Goal: Task Accomplishment & Management: Complete application form

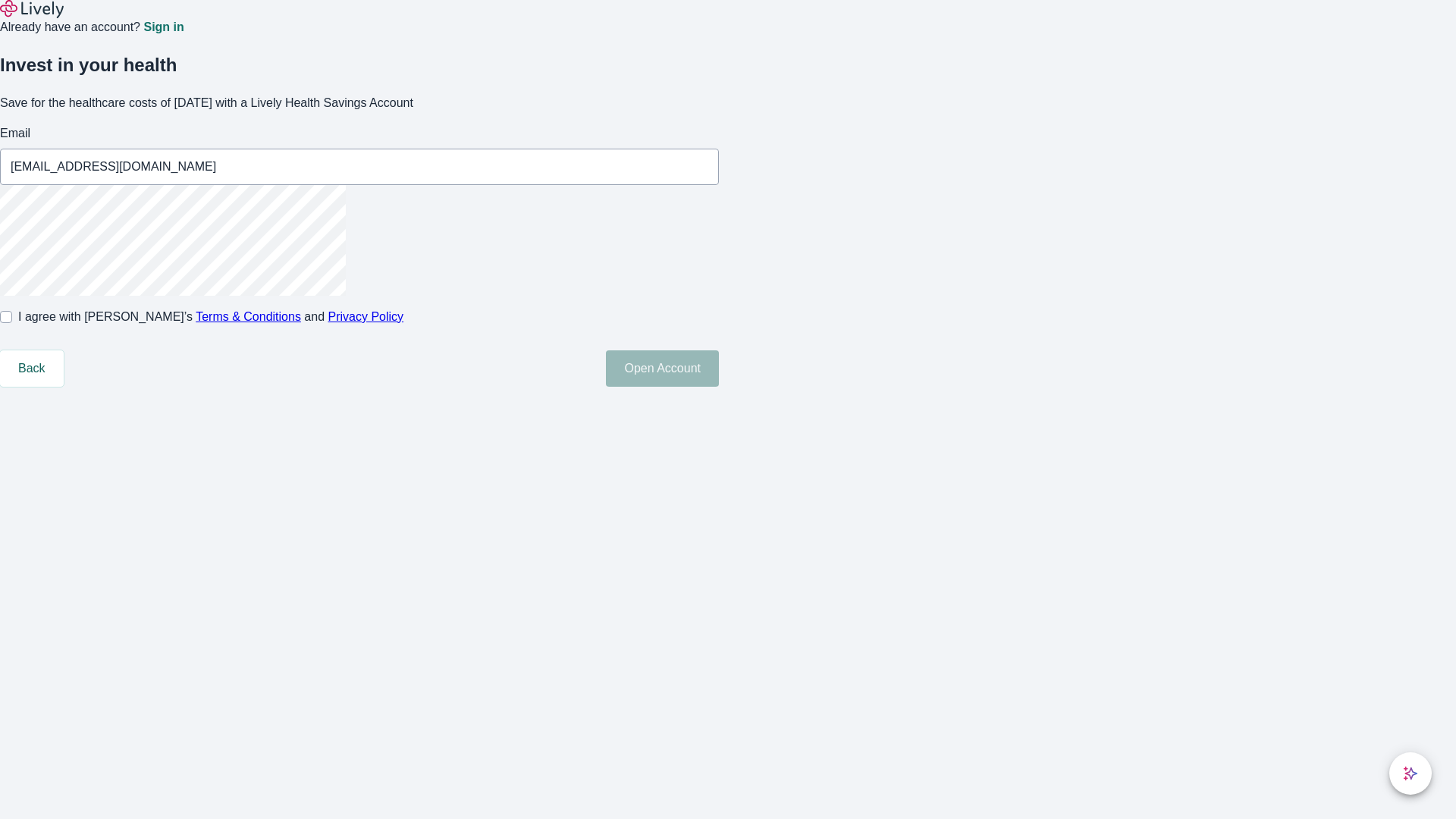
click at [12, 323] on input "I agree with Lively’s Terms & Conditions and Privacy Policy" at bounding box center [6, 317] width 12 height 12
checkbox input "true"
click at [719, 386] on button "Open Account" at bounding box center [662, 369] width 113 height 37
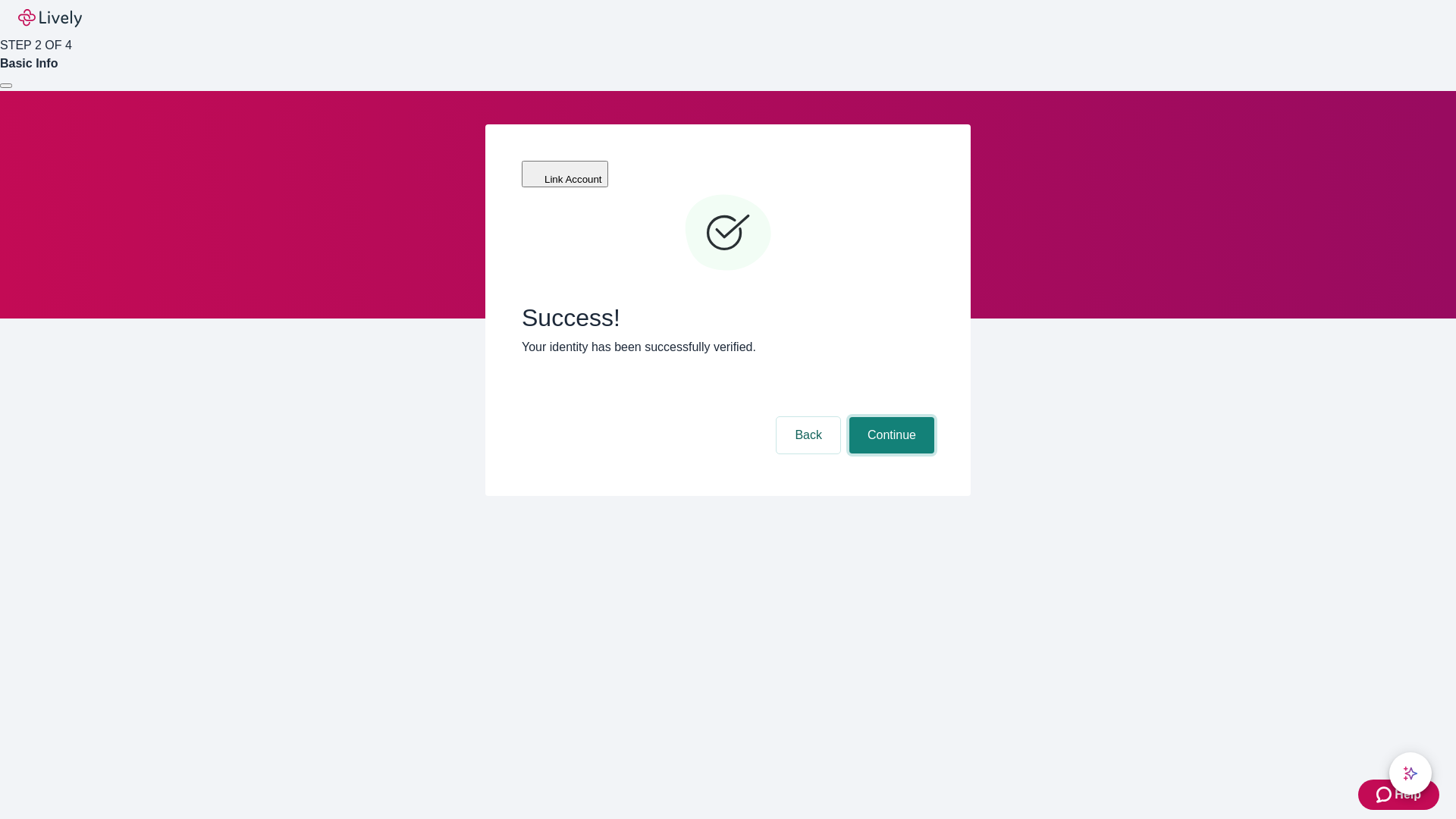
click at [890, 417] on button "Continue" at bounding box center [892, 435] width 85 height 37
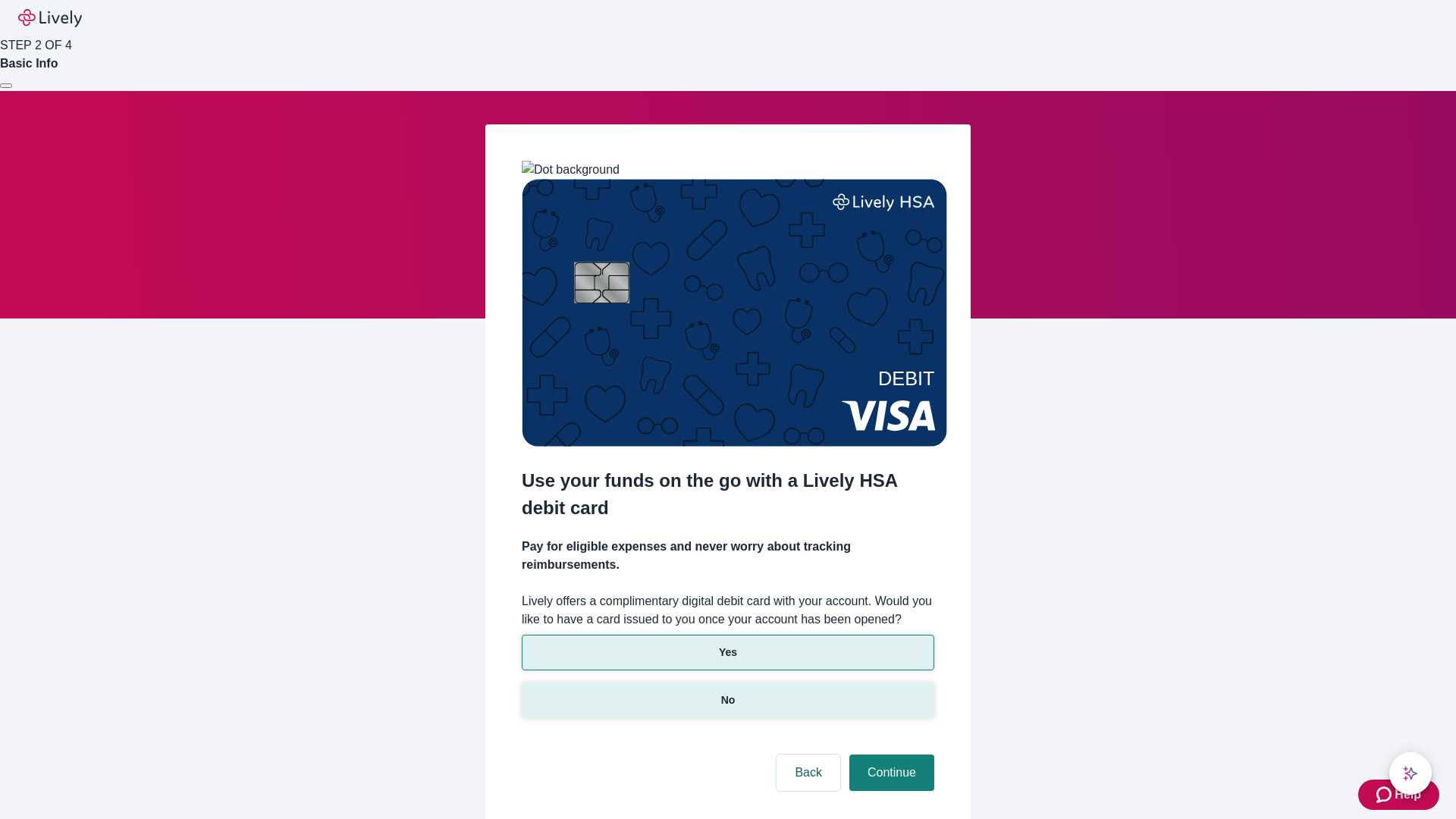
click at [728, 693] on p "No" at bounding box center [728, 700] width 14 height 16
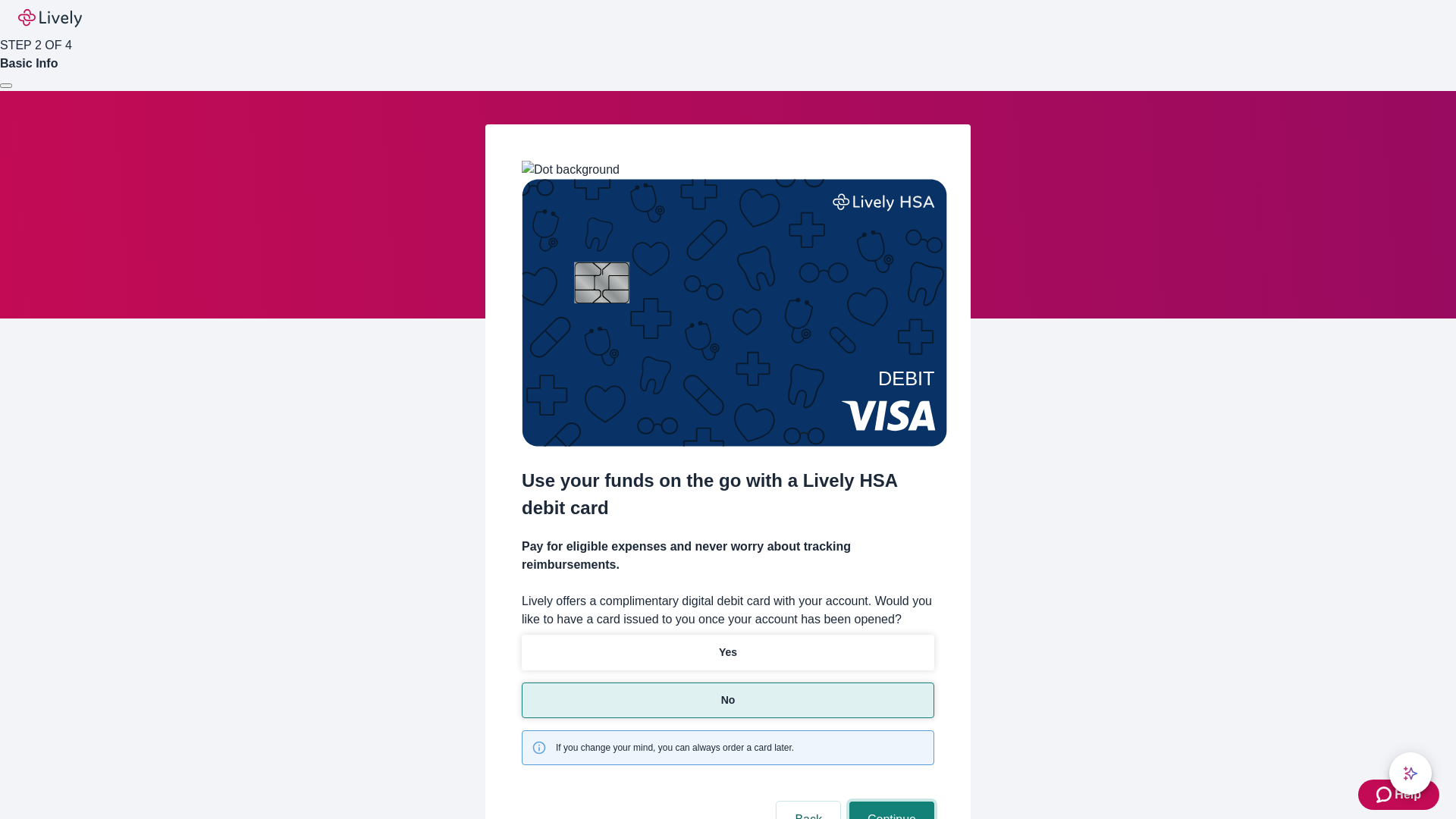
click at [890, 802] on button "Continue" at bounding box center [892, 820] width 85 height 37
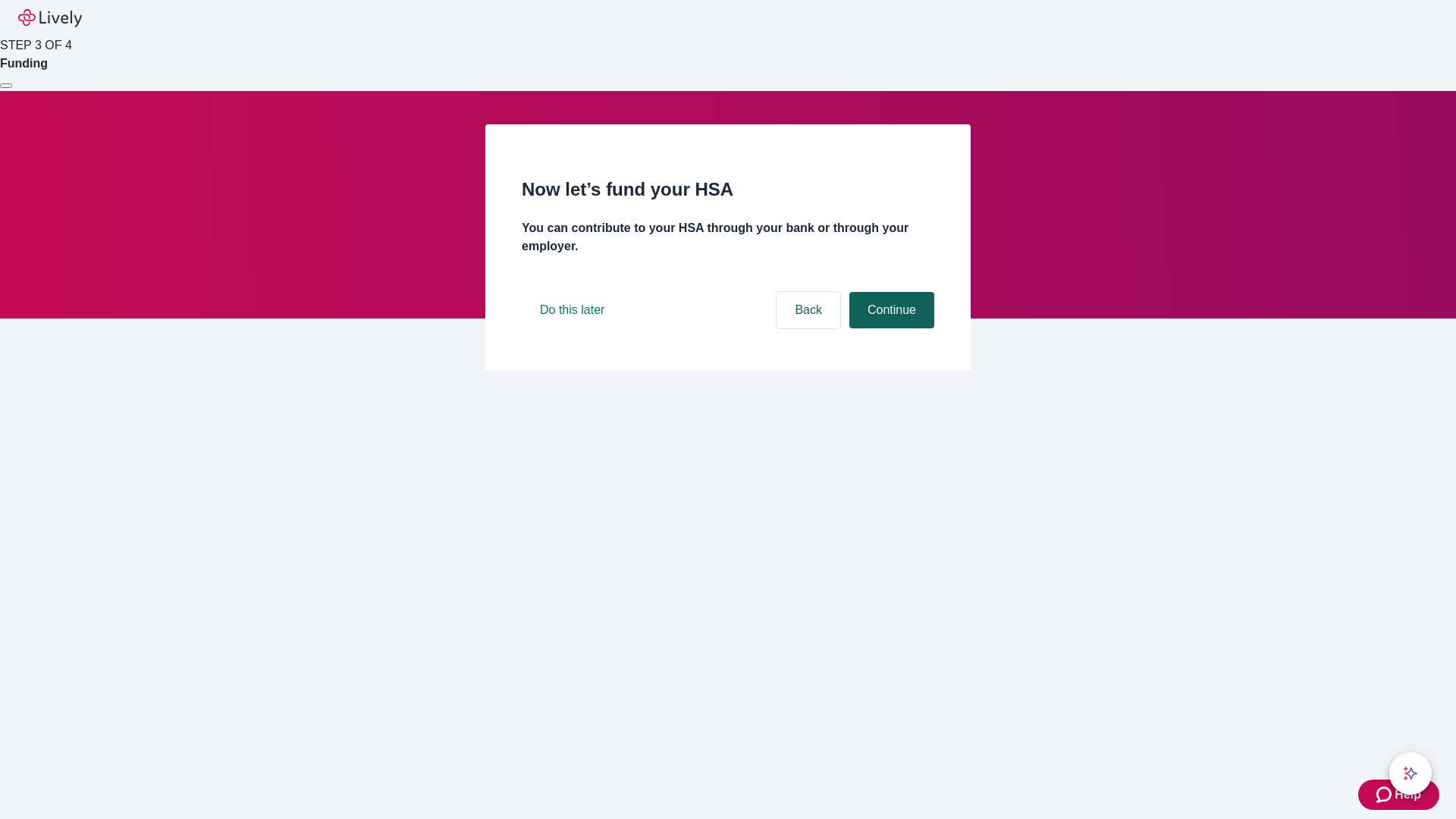
click at [890, 329] on button "Continue" at bounding box center [892, 310] width 85 height 37
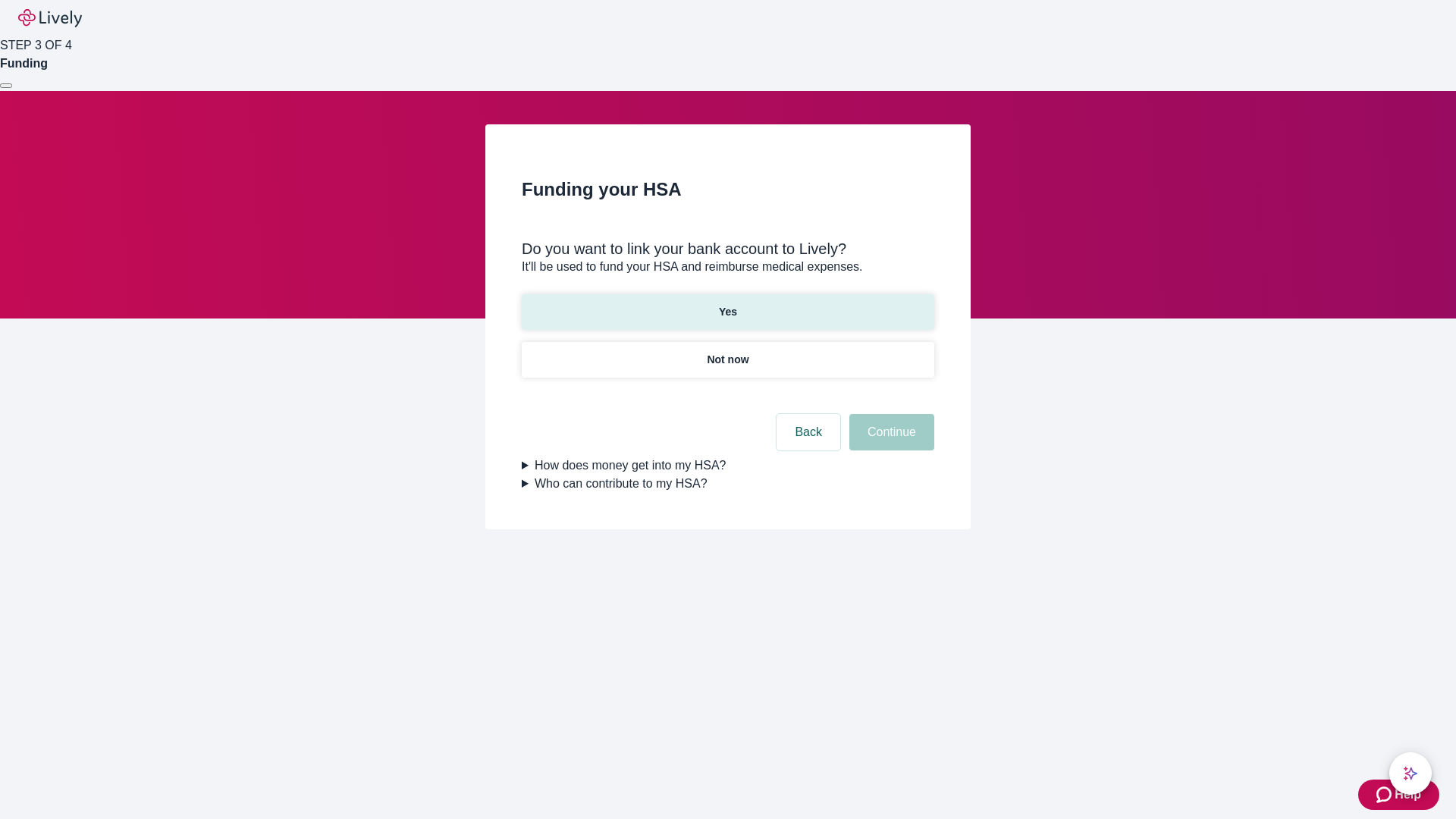
click at [728, 304] on p "Yes" at bounding box center [728, 312] width 18 height 16
click at [890, 414] on button "Continue" at bounding box center [892, 432] width 85 height 37
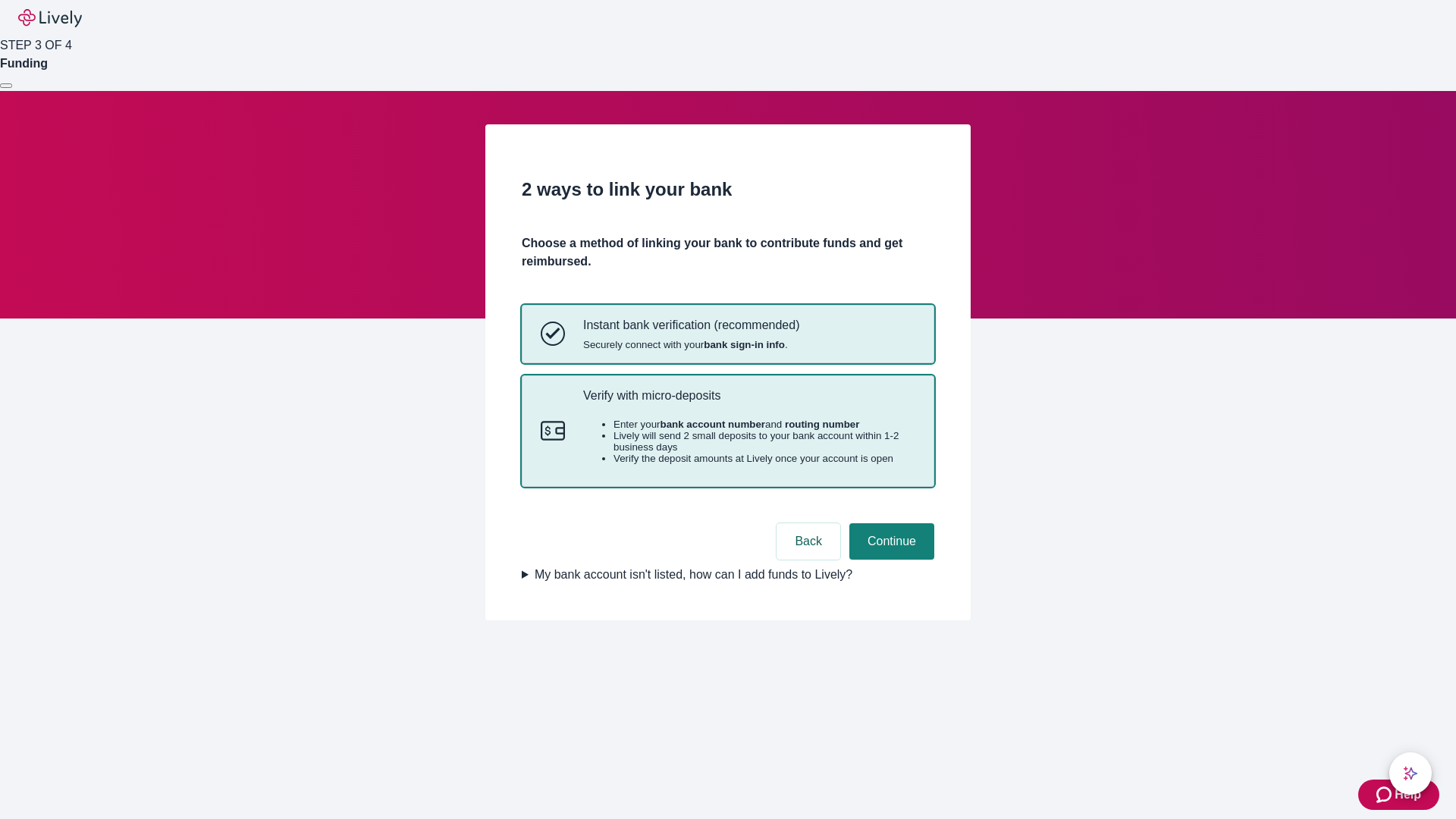
click at [749, 403] on p "Verify with micro-deposits" at bounding box center [749, 395] width 333 height 14
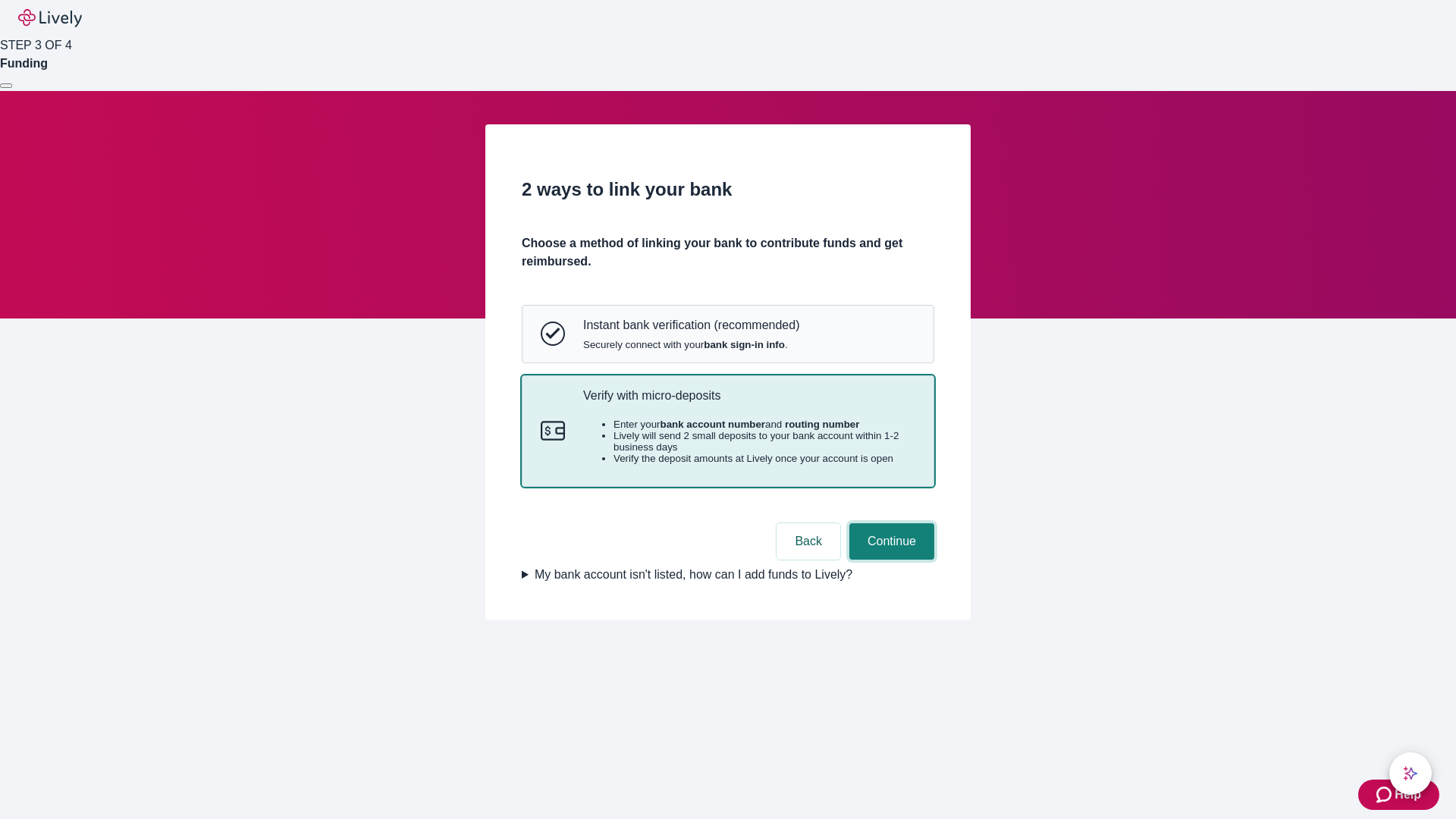
click at [890, 560] on button "Continue" at bounding box center [892, 541] width 85 height 37
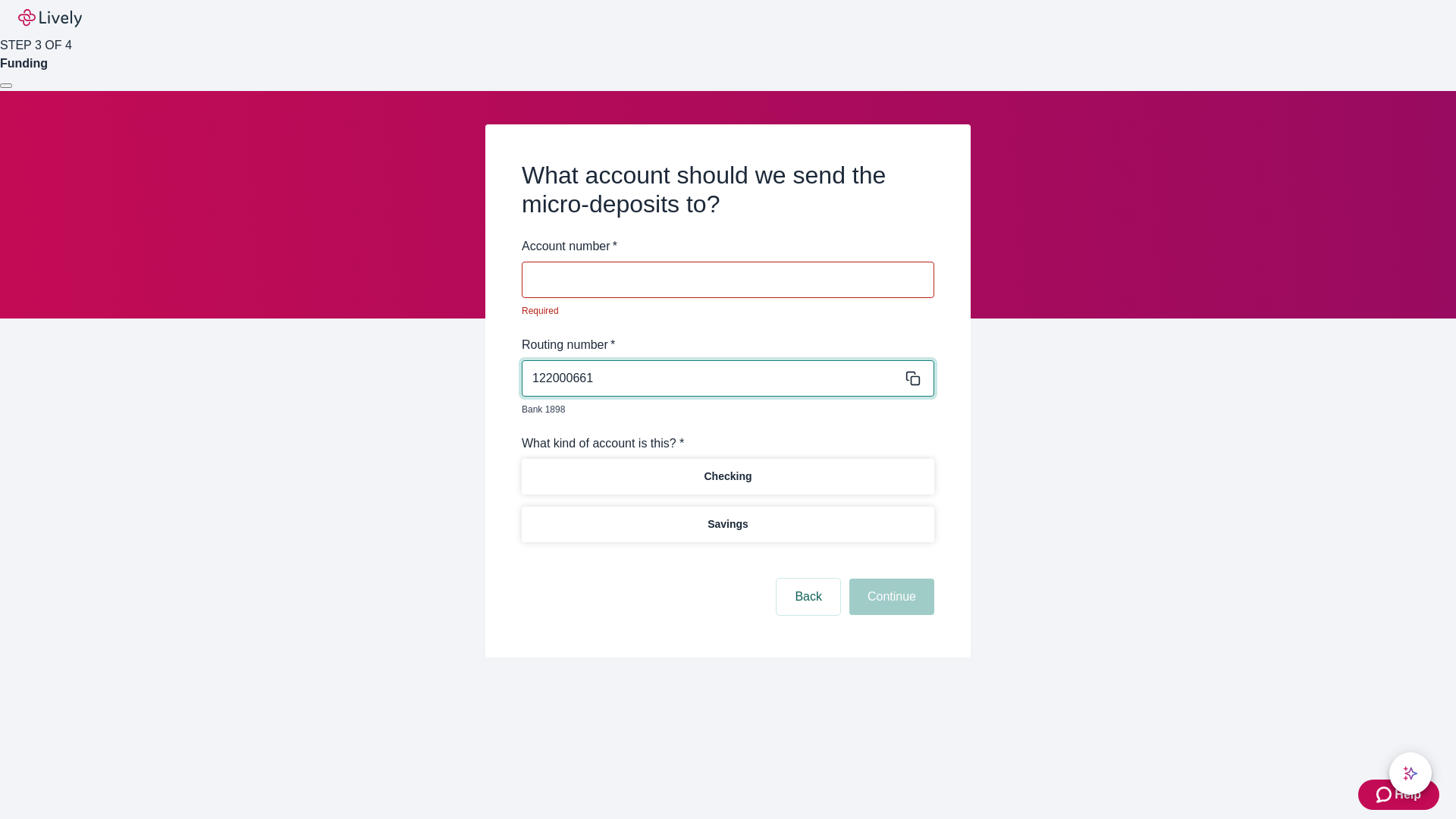
type input "122000661"
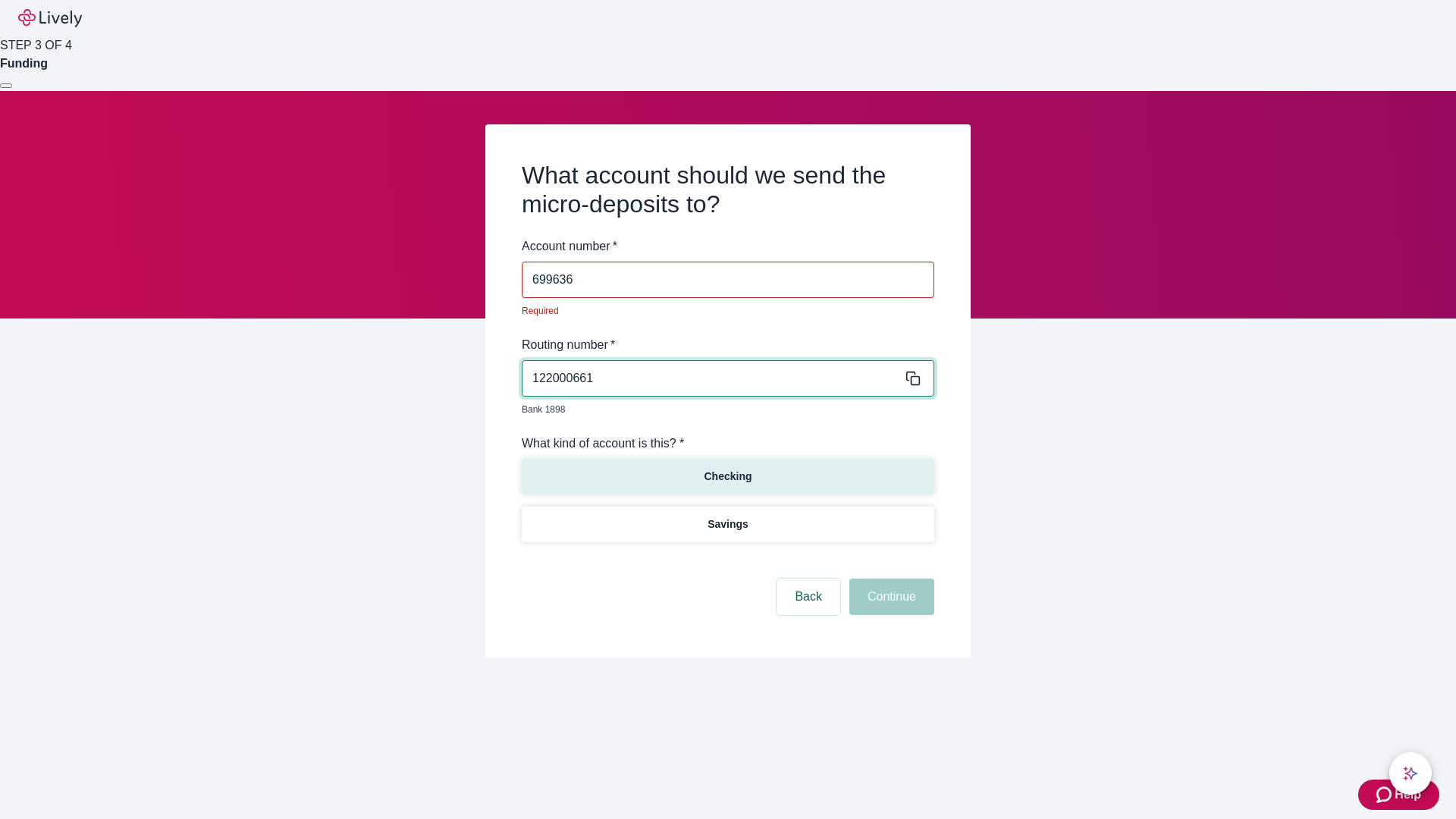
type input "699636"
click at [728, 468] on p "Checking" at bounding box center [728, 476] width 48 height 16
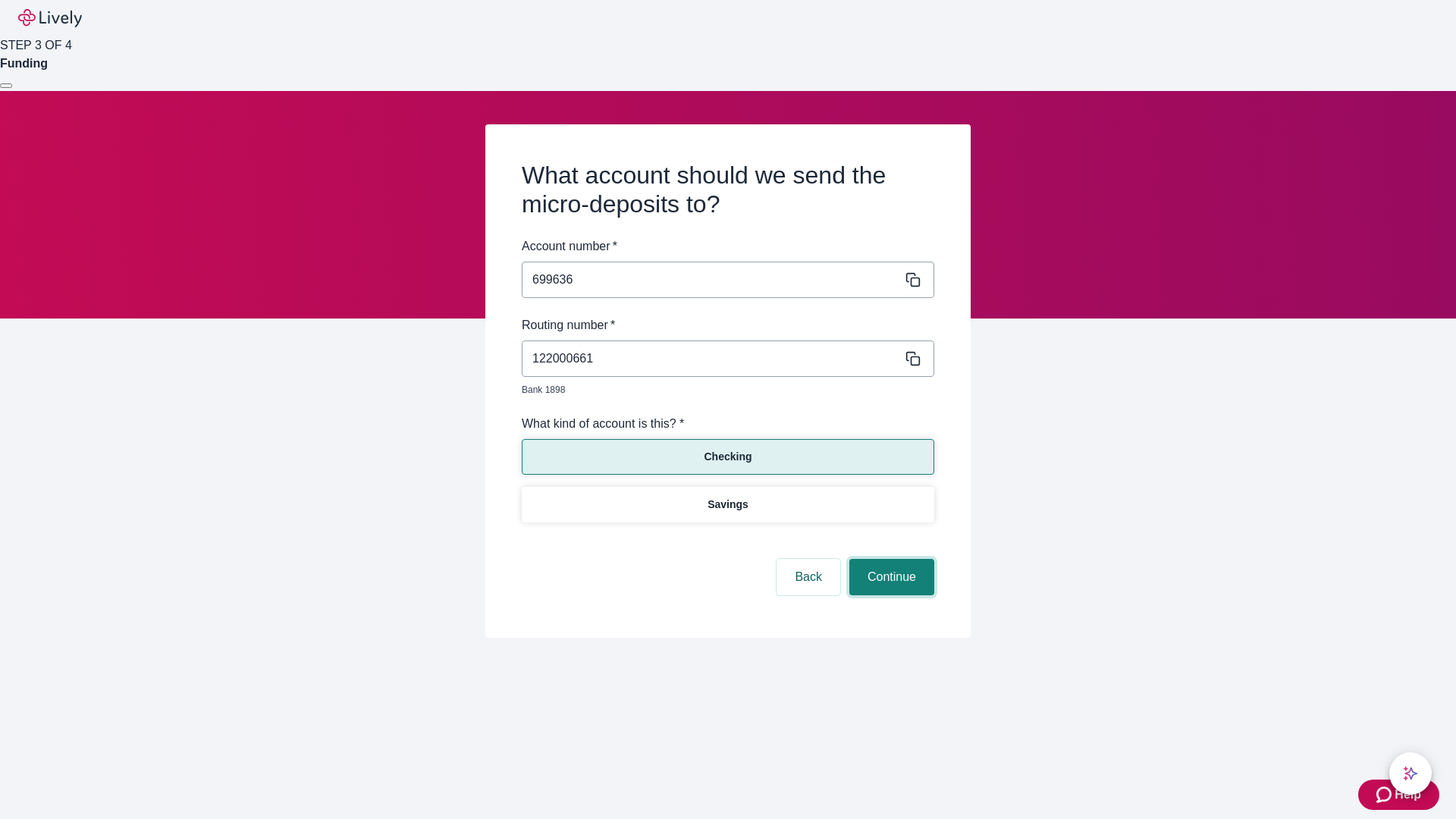
click at [890, 560] on button "Continue" at bounding box center [892, 577] width 85 height 37
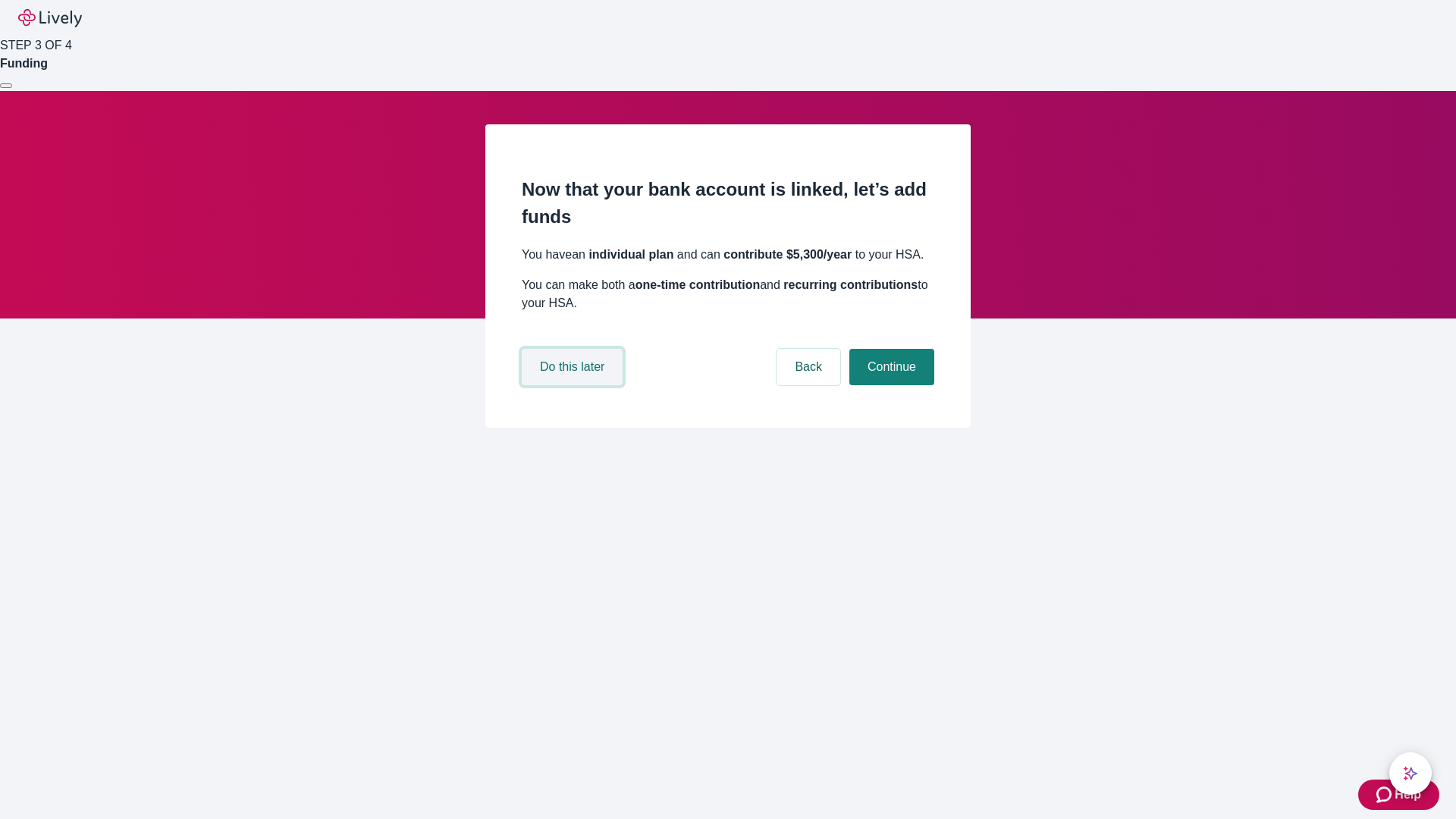
click at [574, 386] on button "Do this later" at bounding box center [571, 367] width 101 height 37
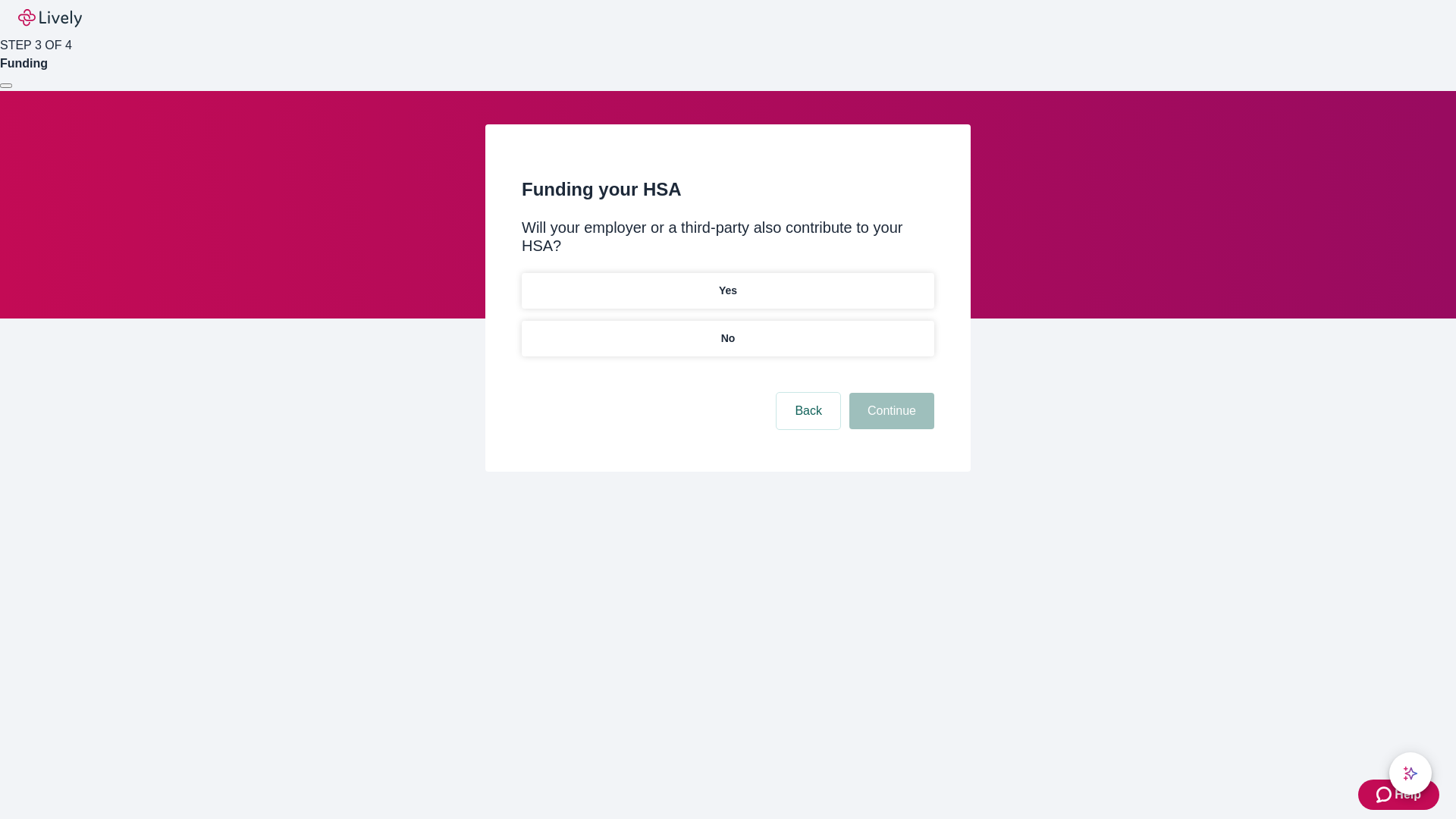
click at [728, 331] on p "No" at bounding box center [728, 339] width 14 height 16
click at [890, 393] on button "Continue" at bounding box center [892, 411] width 85 height 37
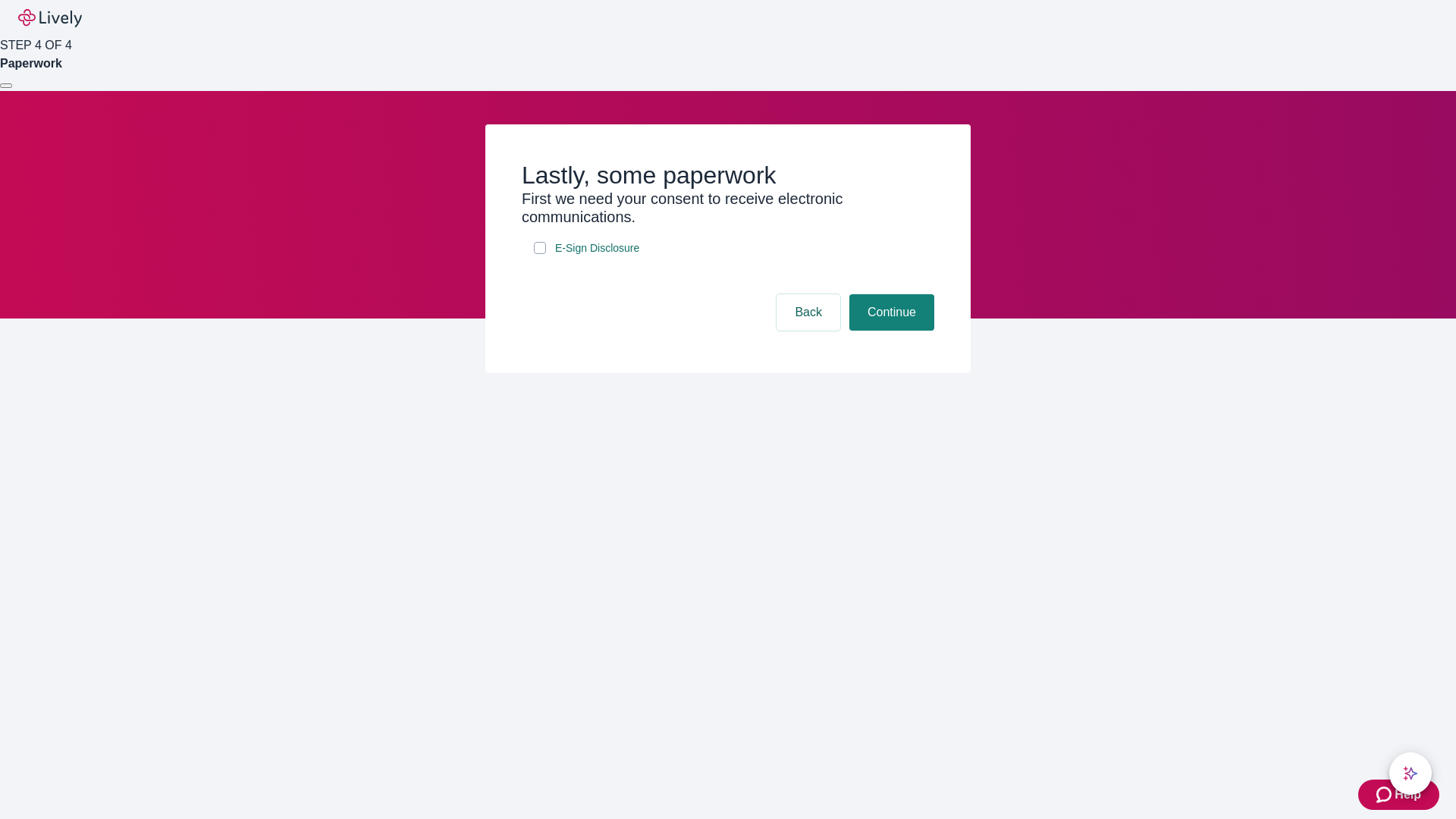
click at [540, 254] on input "E-Sign Disclosure" at bounding box center [540, 248] width 12 height 12
checkbox input "true"
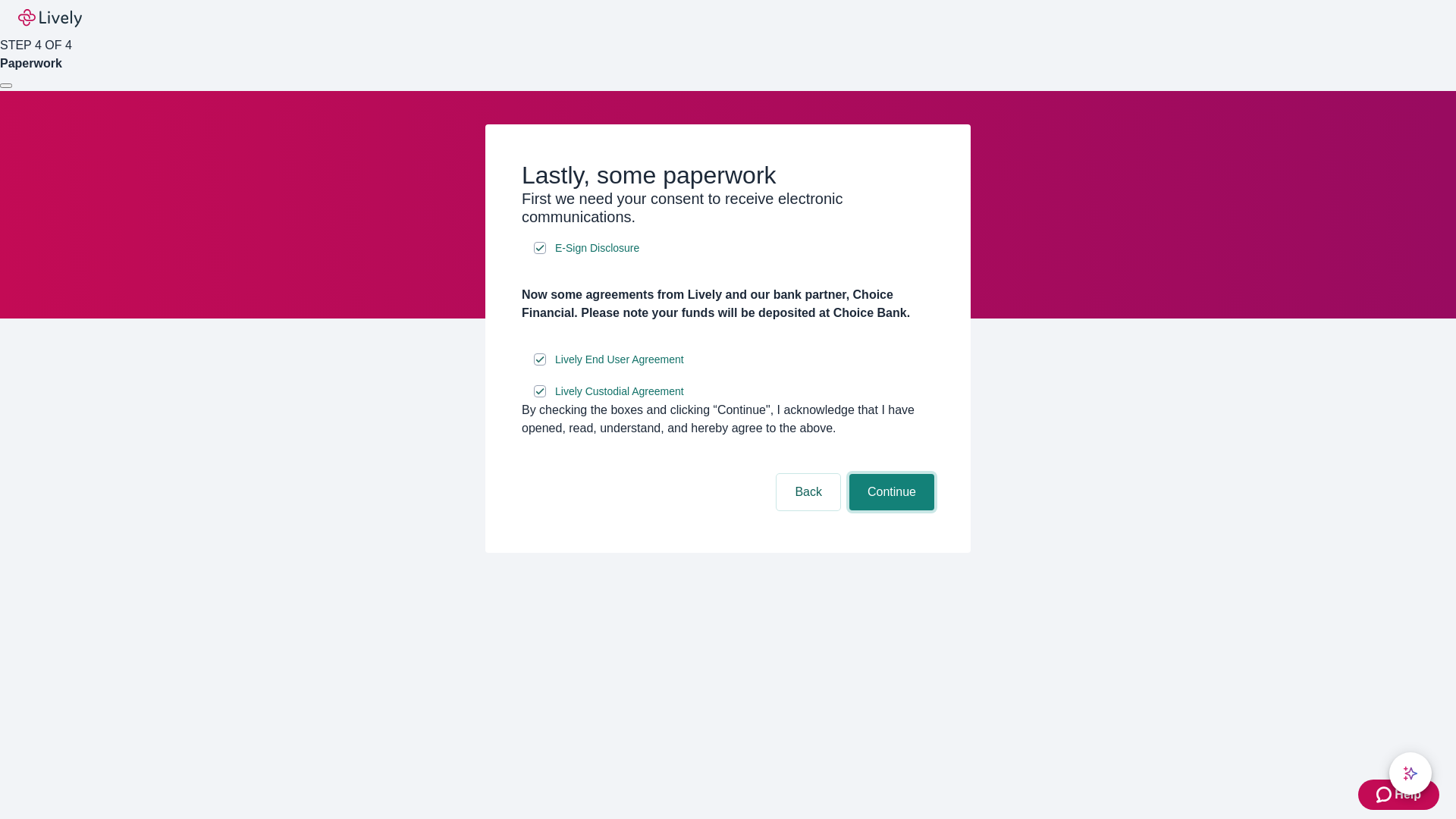
click at [890, 511] on button "Continue" at bounding box center [892, 492] width 85 height 37
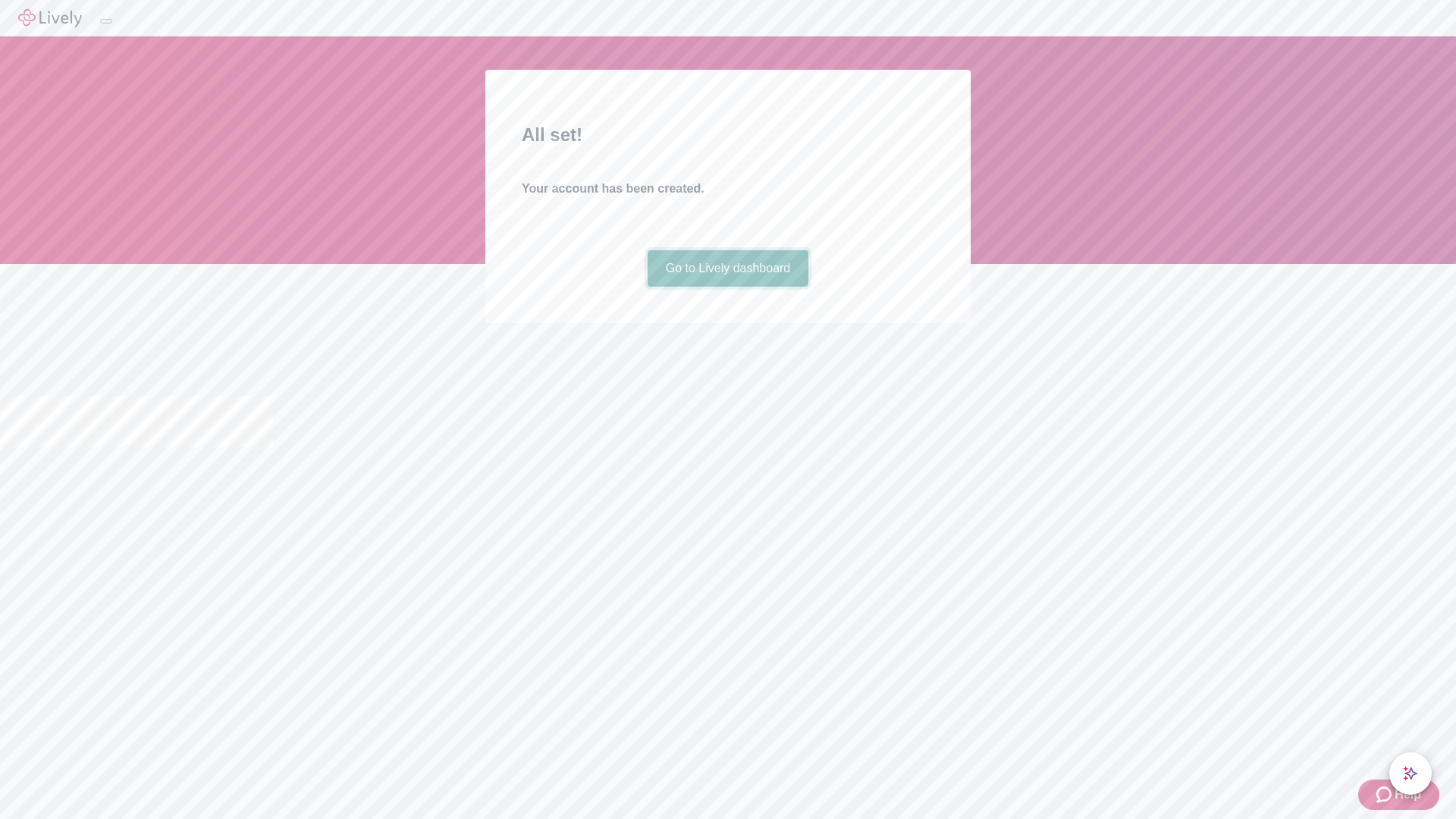
click at [728, 287] on link "Go to Lively dashboard" at bounding box center [728, 269] width 162 height 37
